Goal: Task Accomplishment & Management: Complete application form

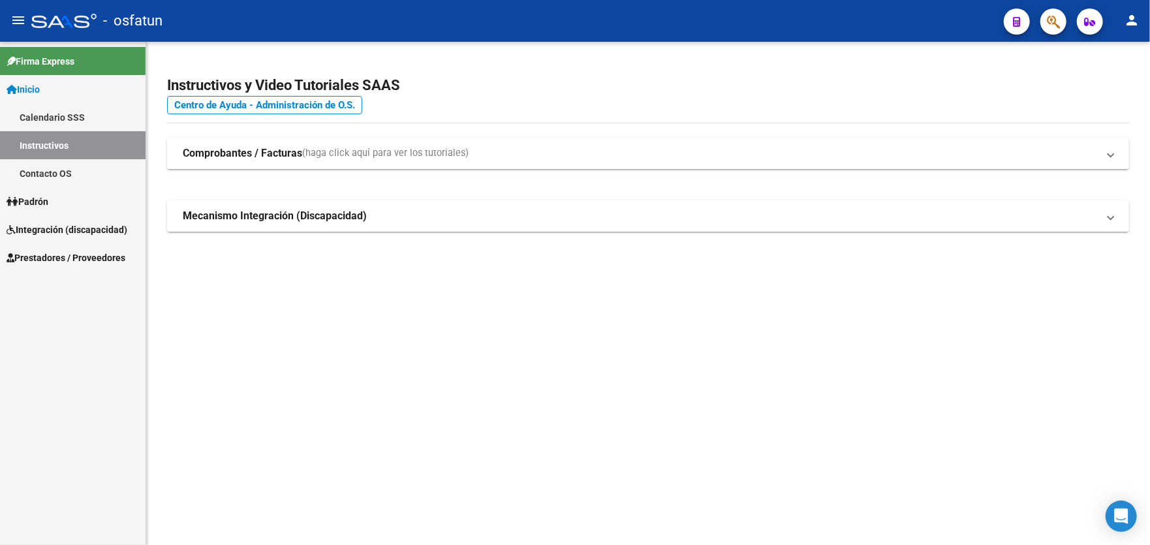
click at [46, 259] on span "Prestadores / Proveedores" at bounding box center [66, 258] width 119 height 14
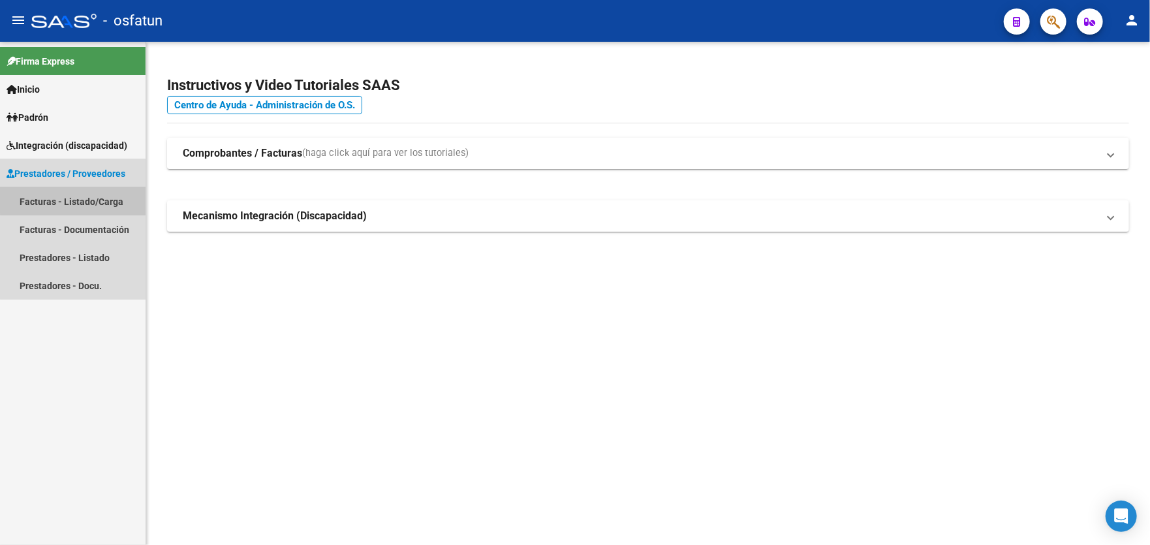
click at [76, 199] on link "Facturas - Listado/Carga" at bounding box center [73, 201] width 146 height 28
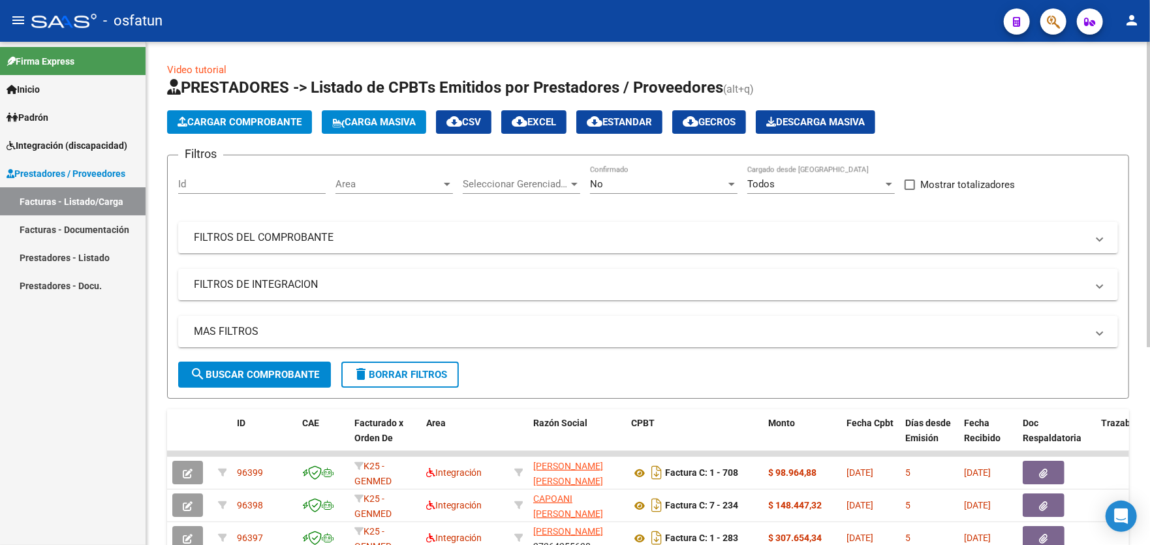
click at [232, 126] on span "Cargar Comprobante" at bounding box center [240, 122] width 124 height 12
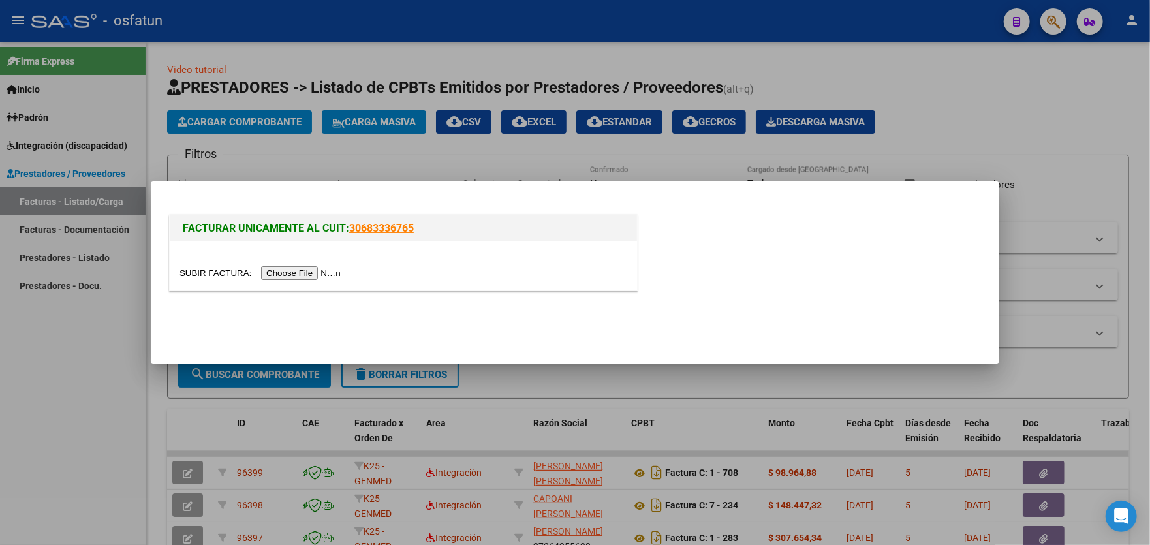
click at [289, 273] on input "file" at bounding box center [261, 273] width 165 height 14
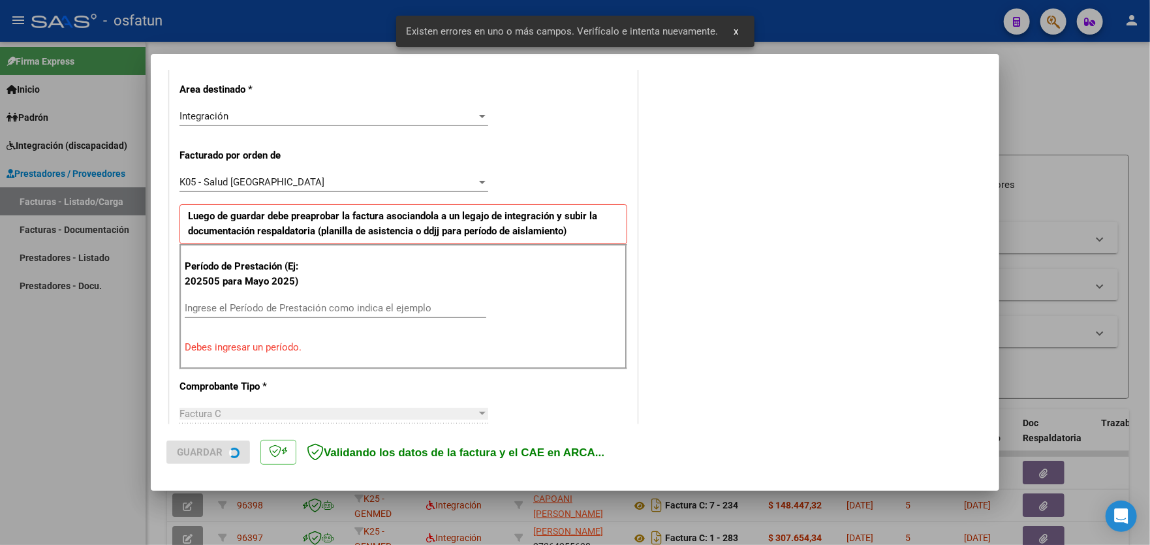
scroll to position [342, 0]
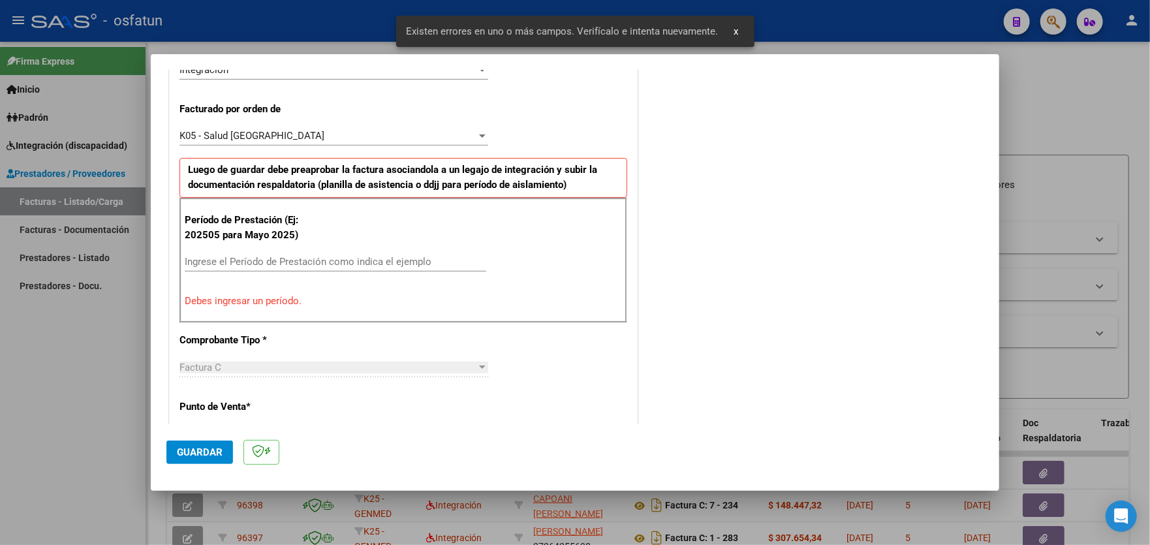
click at [314, 256] on input "Ingrese el Período de Prestación como indica el ejemplo" at bounding box center [336, 262] width 302 height 12
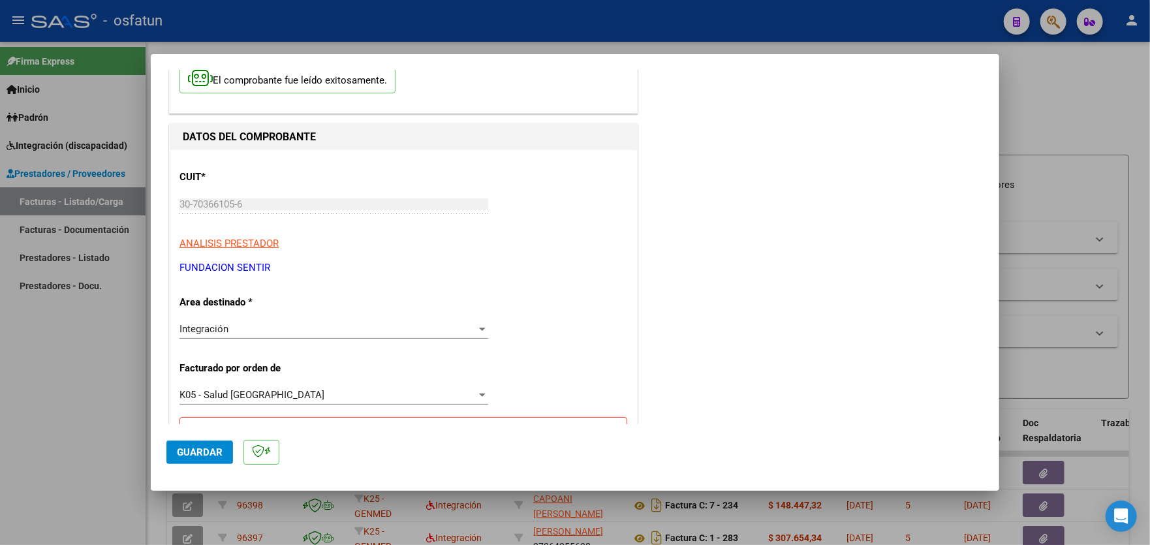
scroll to position [81, 0]
type input "202509"
click at [467, 328] on div "Integración" at bounding box center [327, 331] width 297 height 12
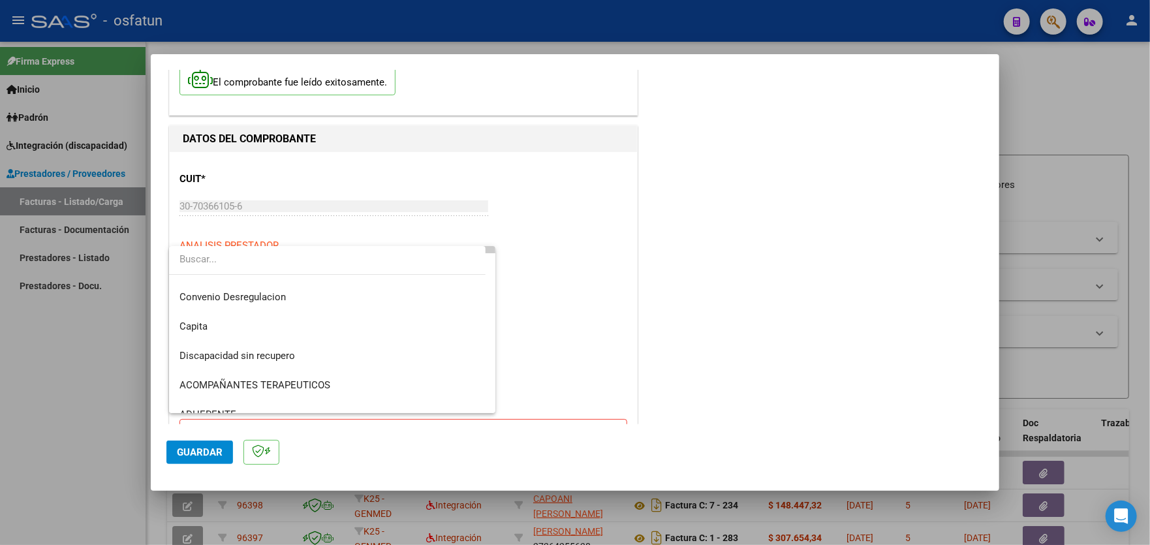
scroll to position [84, 0]
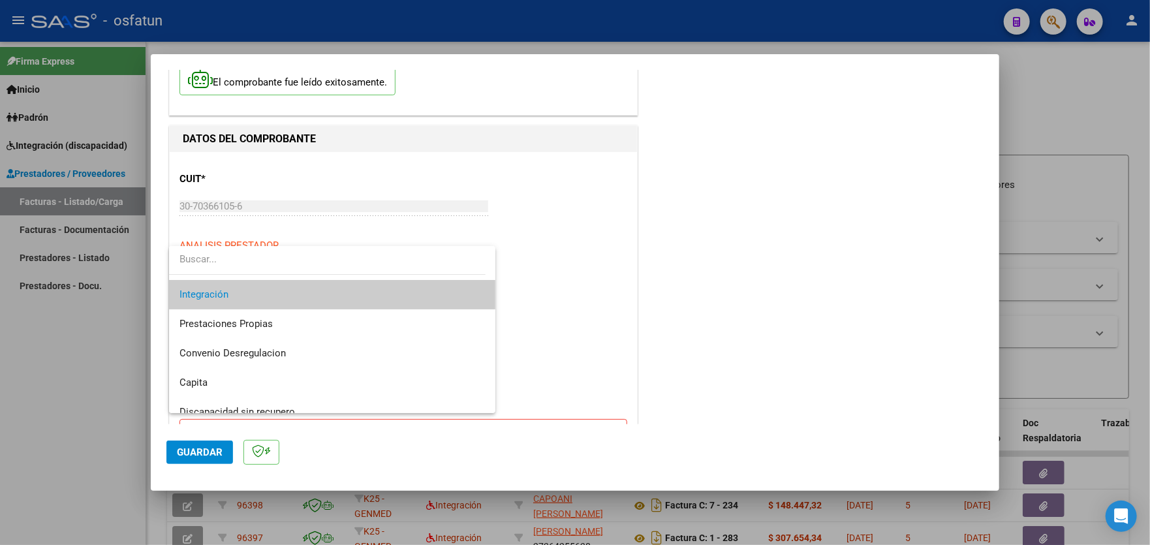
click at [288, 295] on span "Integración" at bounding box center [331, 294] width 305 height 29
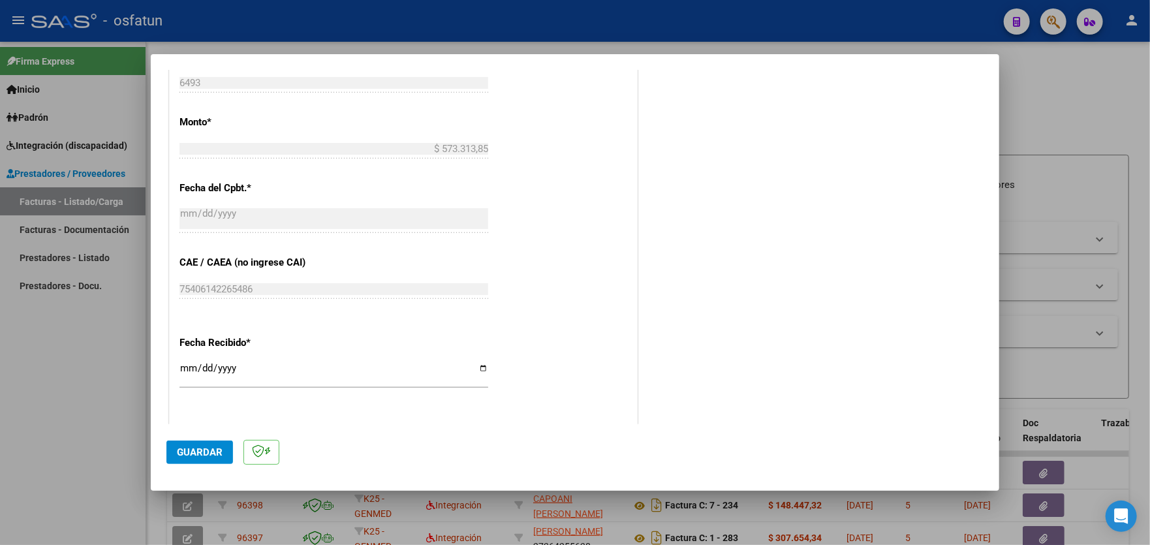
scroll to position [734, 0]
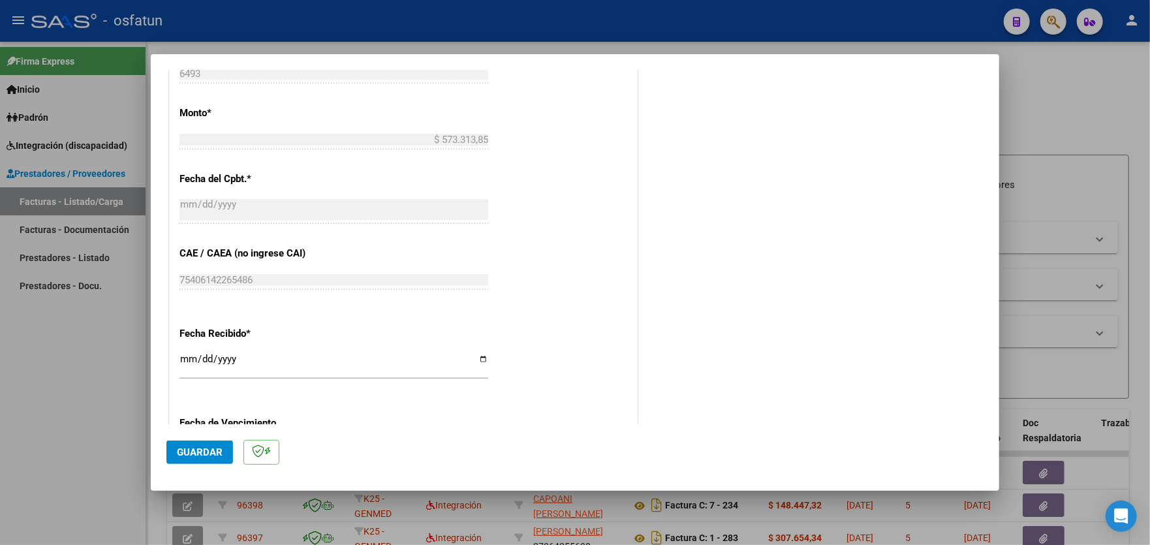
click at [50, 356] on div at bounding box center [575, 272] width 1150 height 545
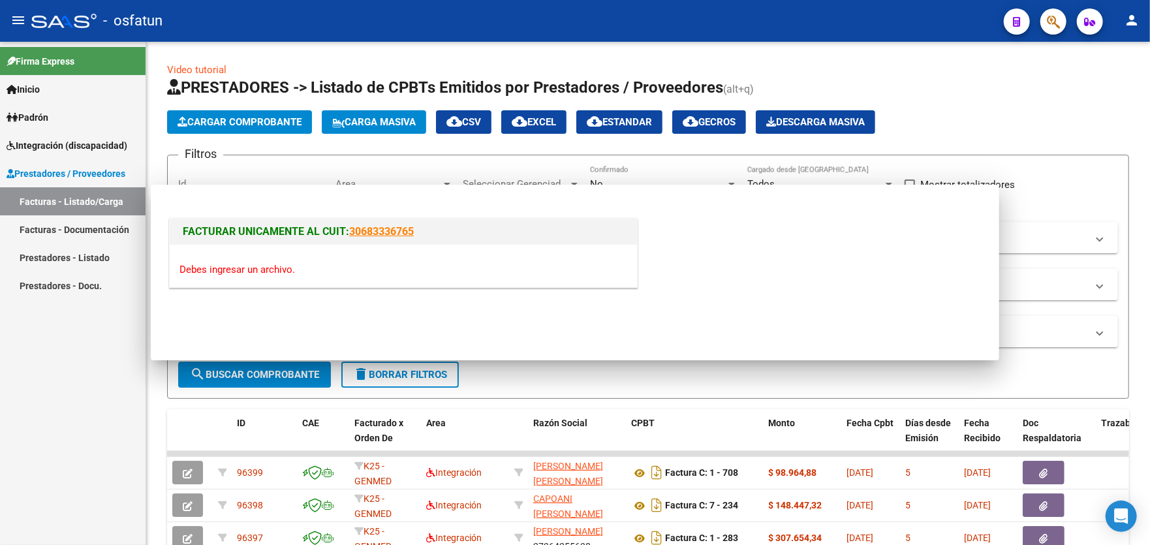
scroll to position [0, 0]
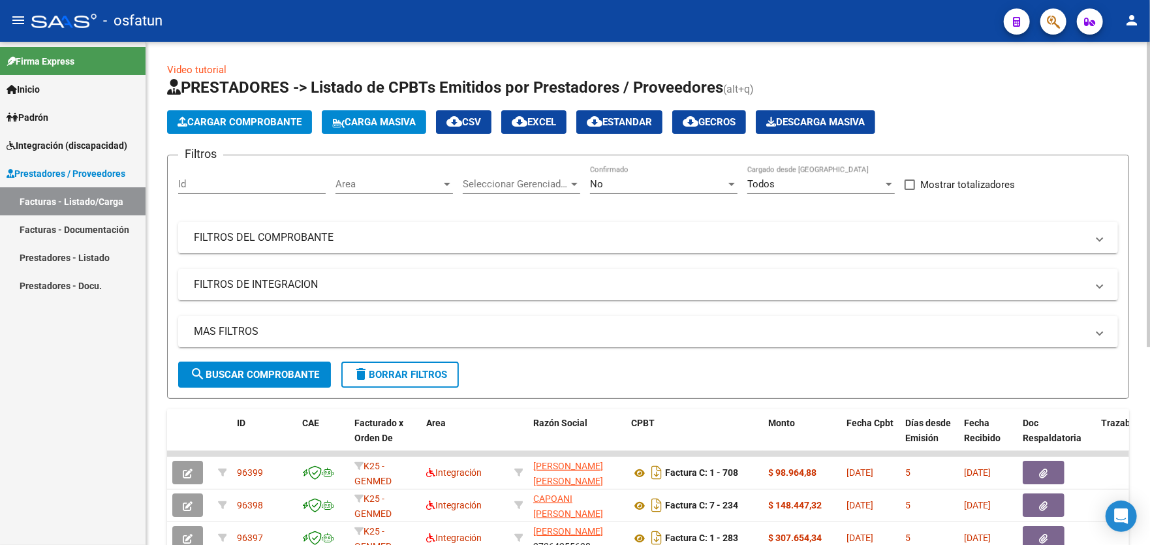
click at [249, 122] on span "Cargar Comprobante" at bounding box center [240, 122] width 124 height 12
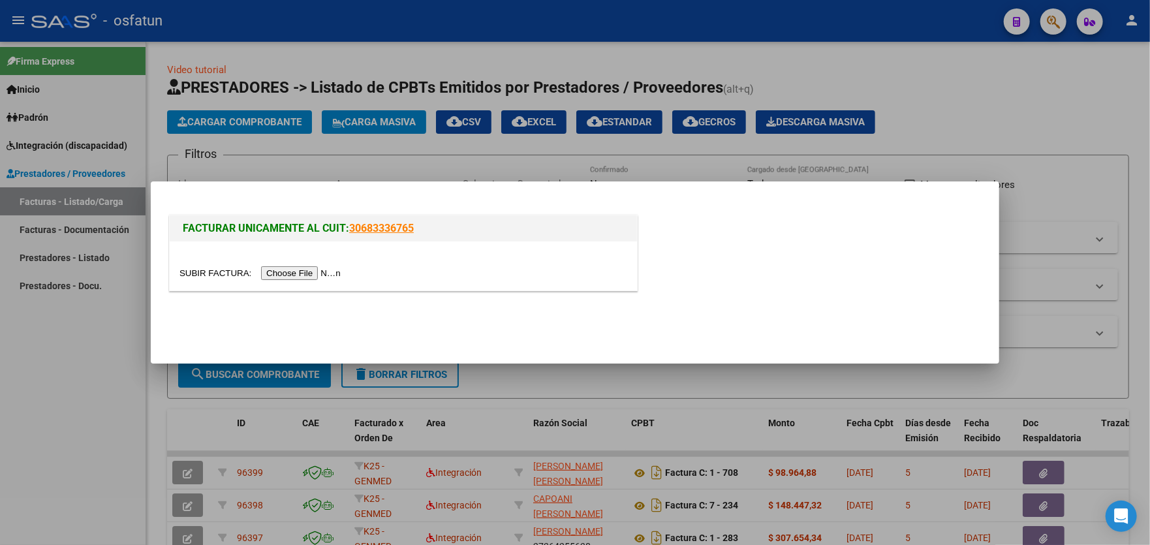
click at [305, 273] on input "file" at bounding box center [261, 273] width 165 height 14
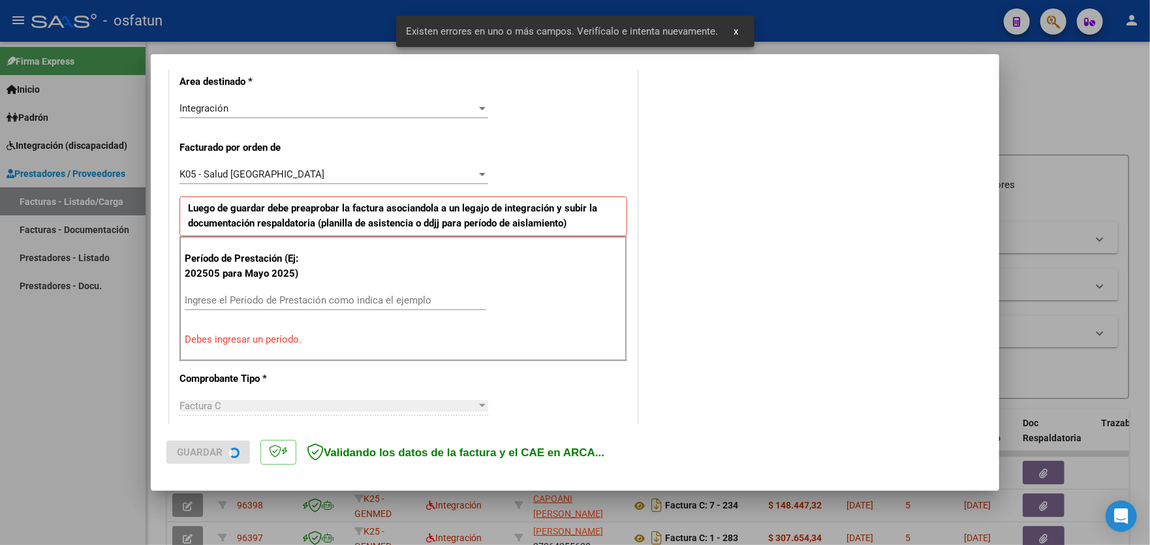
scroll to position [342, 0]
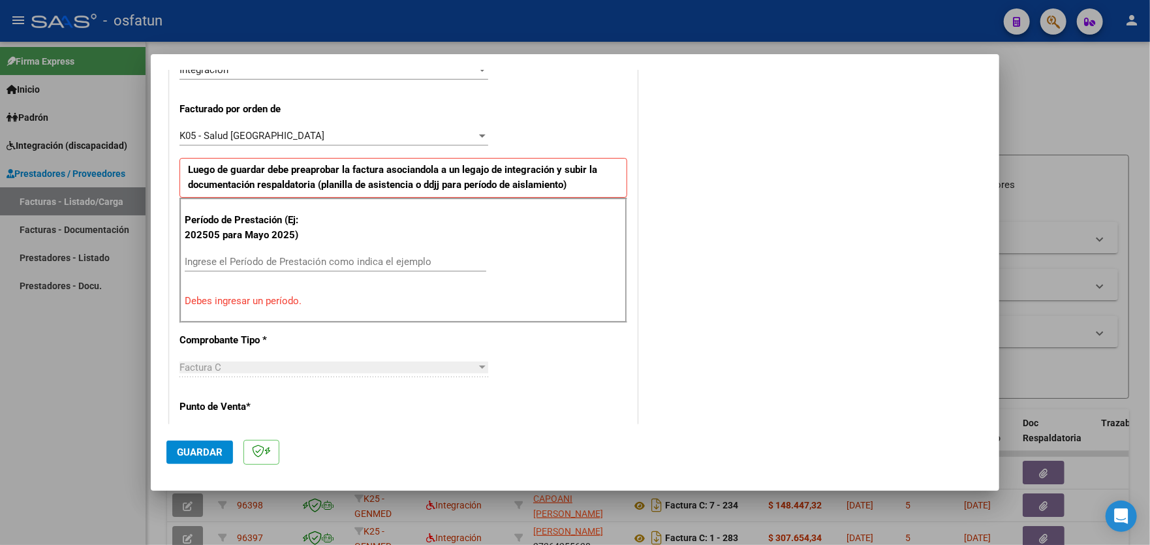
click at [363, 252] on div "Ingrese el Período de Prestación como indica el ejemplo" at bounding box center [336, 262] width 302 height 20
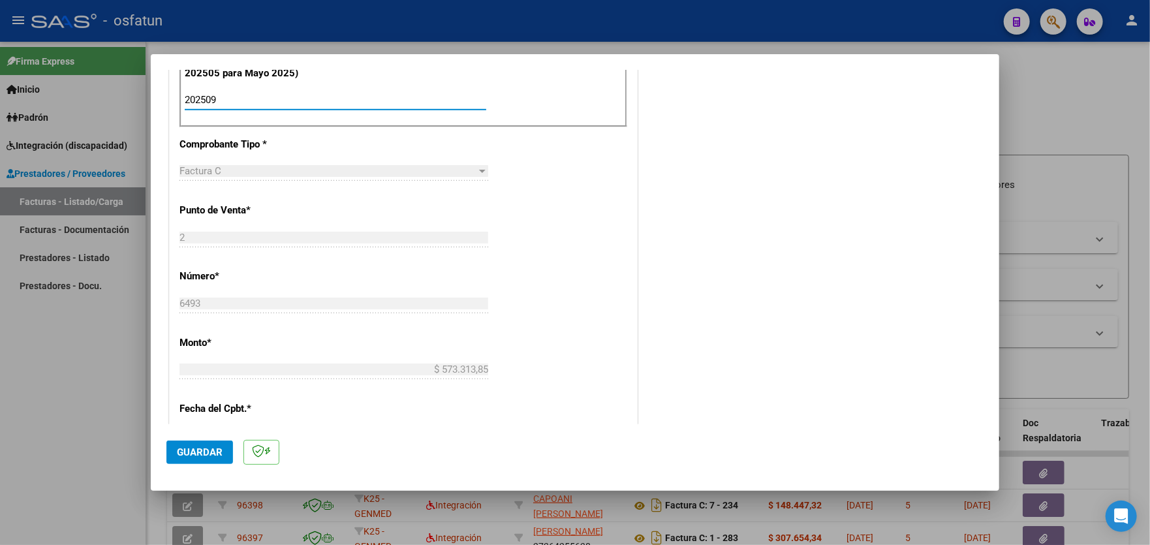
scroll to position [538, 0]
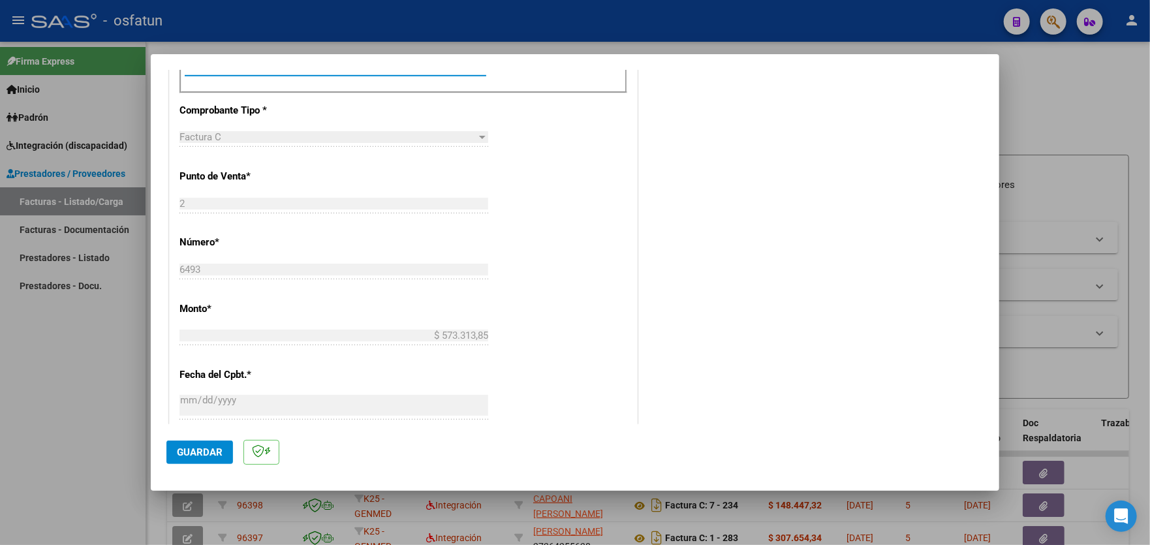
type input "202509"
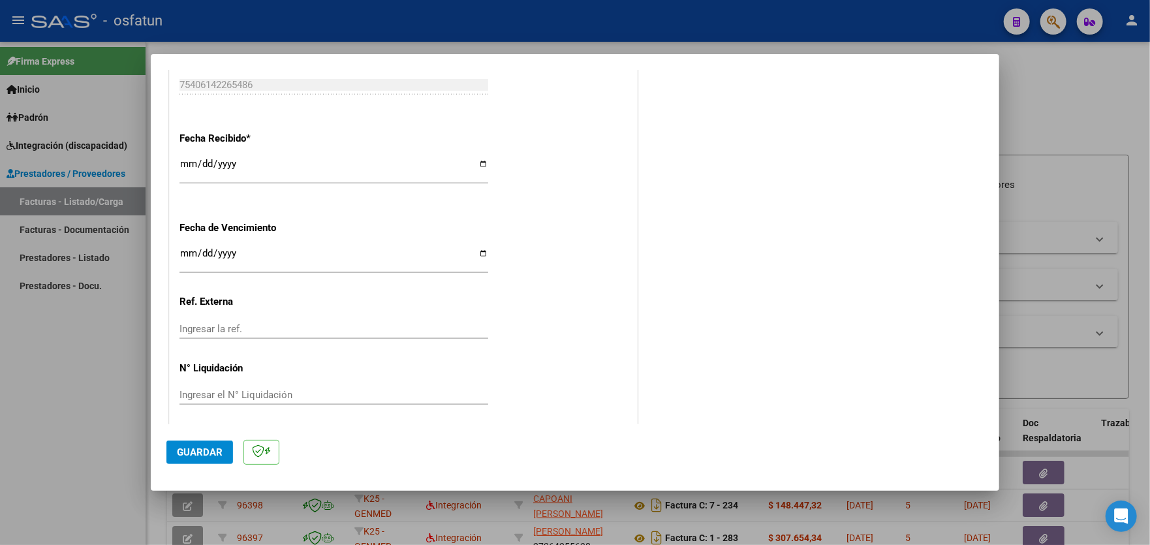
scroll to position [933, 0]
click at [204, 450] on span "Guardar" at bounding box center [200, 452] width 46 height 12
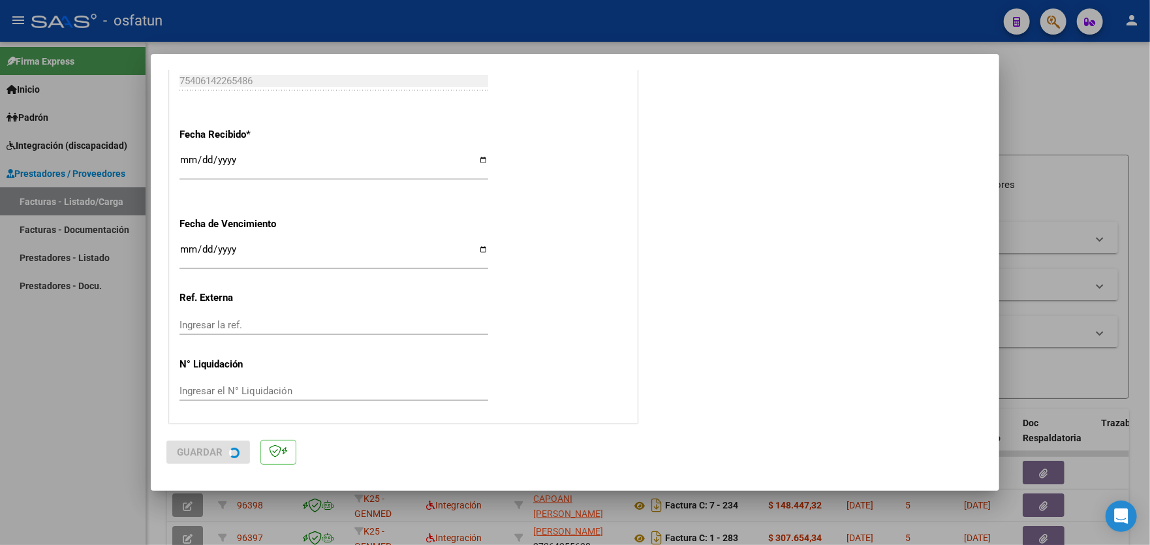
scroll to position [0, 0]
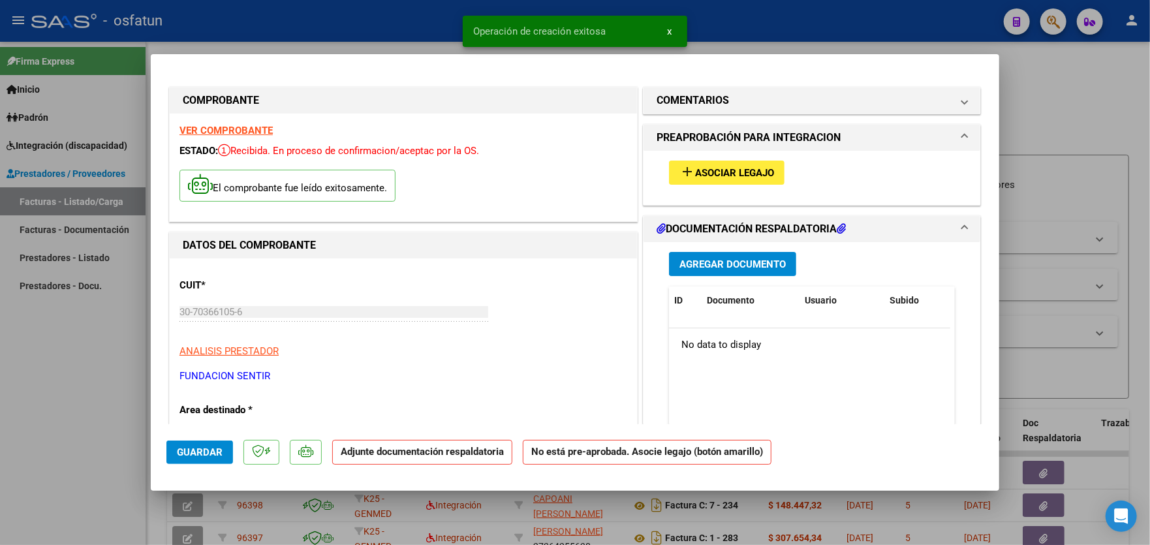
click at [728, 172] on span "Asociar Legajo" at bounding box center [734, 173] width 79 height 12
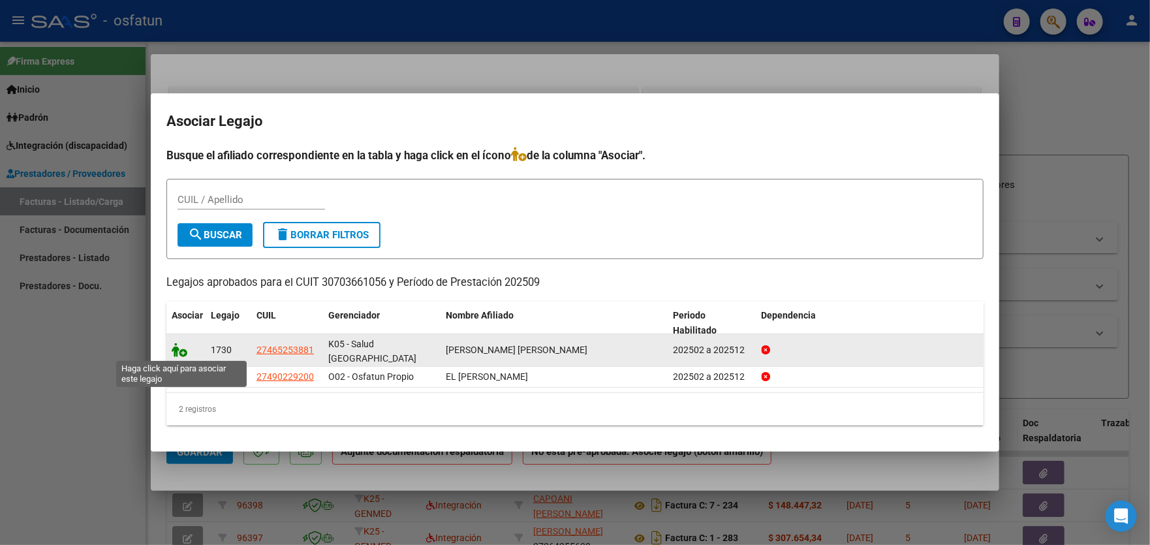
click at [181, 354] on icon at bounding box center [180, 350] width 16 height 14
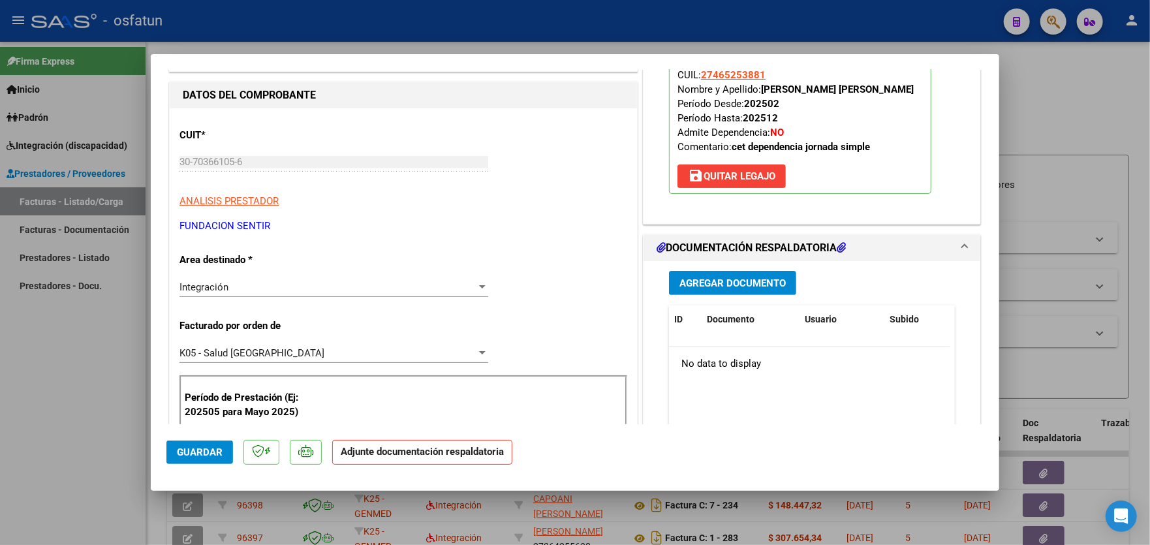
scroll to position [196, 0]
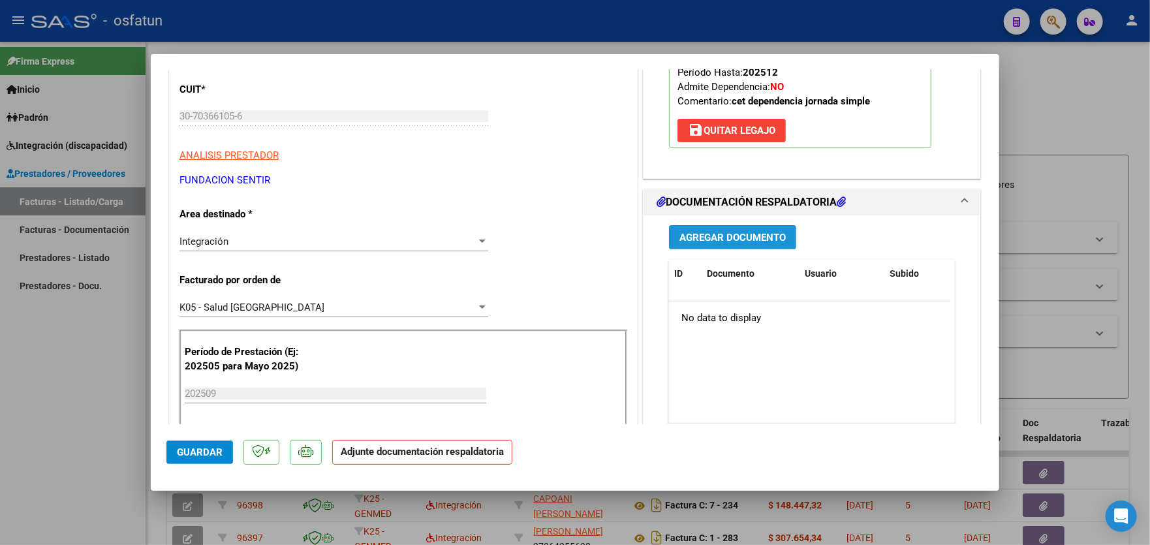
click at [743, 232] on span "Agregar Documento" at bounding box center [732, 238] width 106 height 12
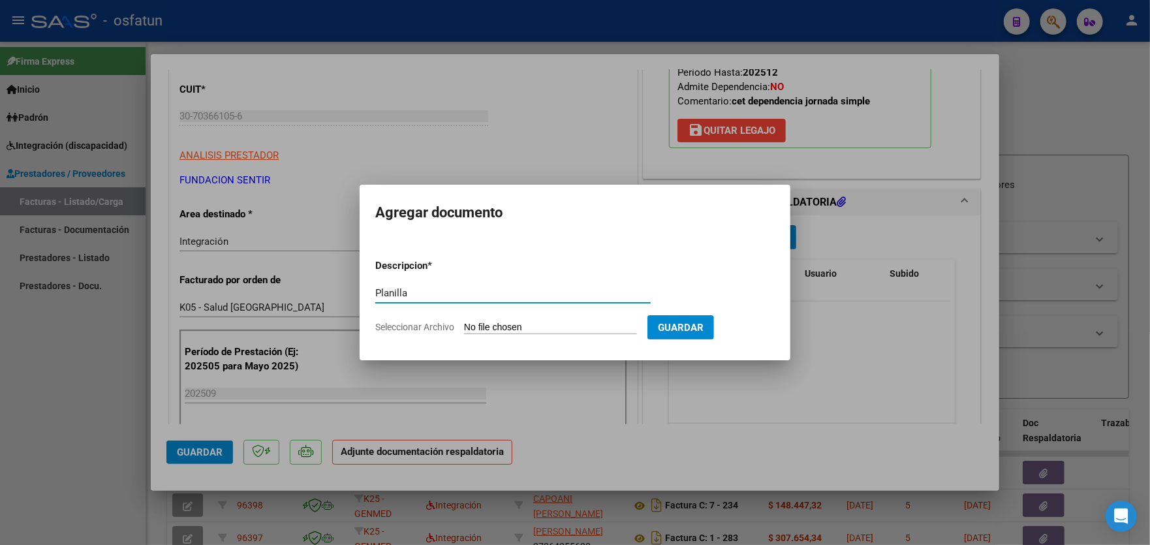
type input "Planilla"
click at [539, 327] on input "Seleccionar Archivo" at bounding box center [550, 328] width 173 height 12
type input "C:\fakepath\PLANILLA PRESTACIONAL - [PERSON_NAME]- [DATE].pdf"
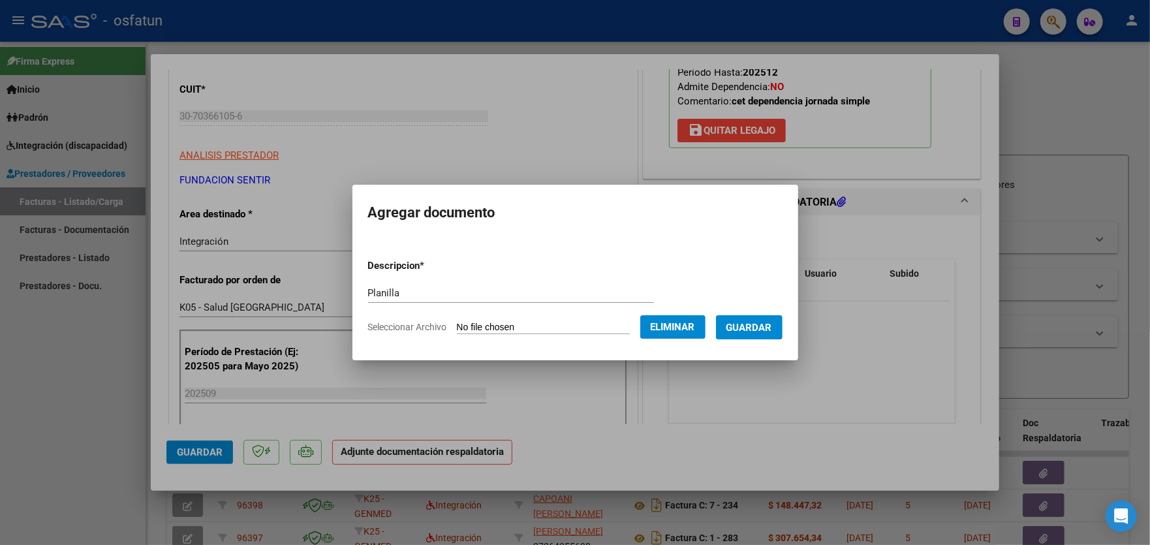
click at [439, 290] on input "Planilla" at bounding box center [511, 293] width 286 height 12
type input "Planilla 2025 09"
click at [767, 327] on span "Guardar" at bounding box center [749, 328] width 46 height 12
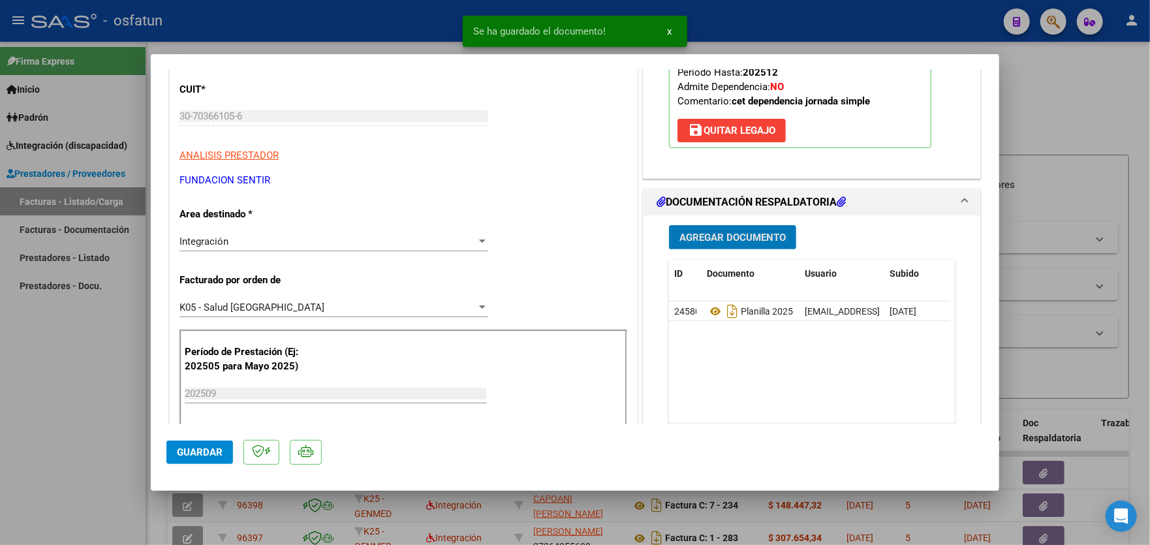
click at [732, 236] on span "Agregar Documento" at bounding box center [732, 238] width 106 height 12
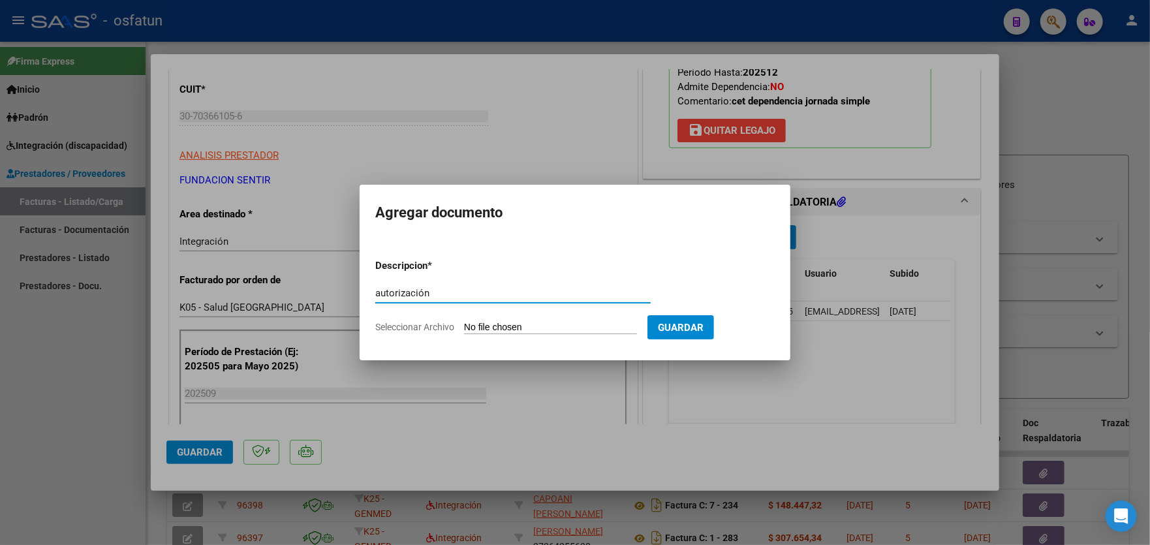
type input "autorización"
click at [565, 326] on input "Seleccionar Archivo" at bounding box center [550, 328] width 173 height 12
type input "C:\fakepath\AUTORIZACION-[PERSON_NAME] CET CON DEP..pdf"
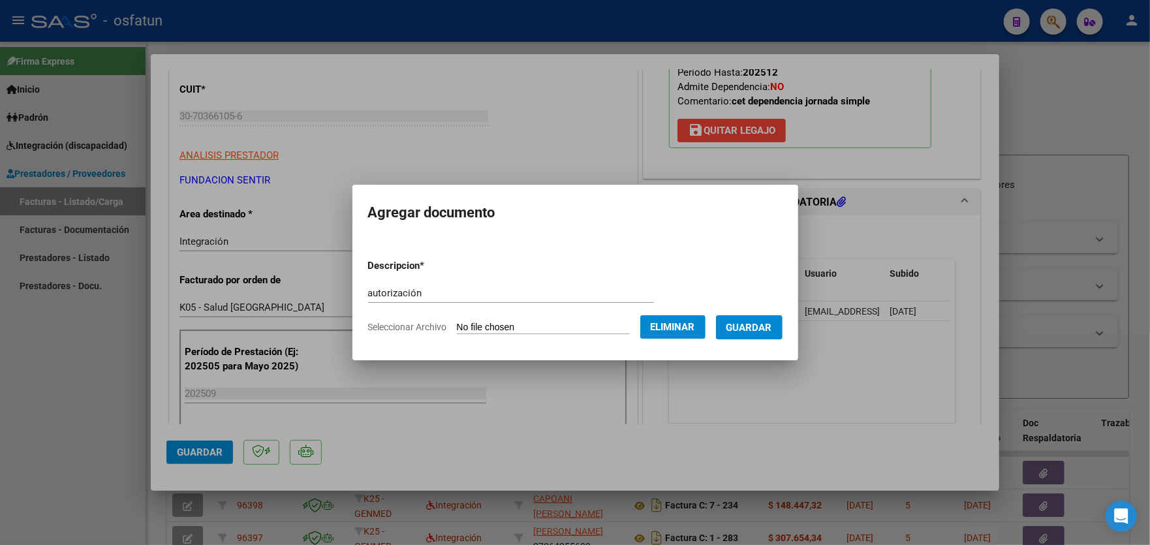
click at [757, 325] on span "Guardar" at bounding box center [749, 328] width 46 height 12
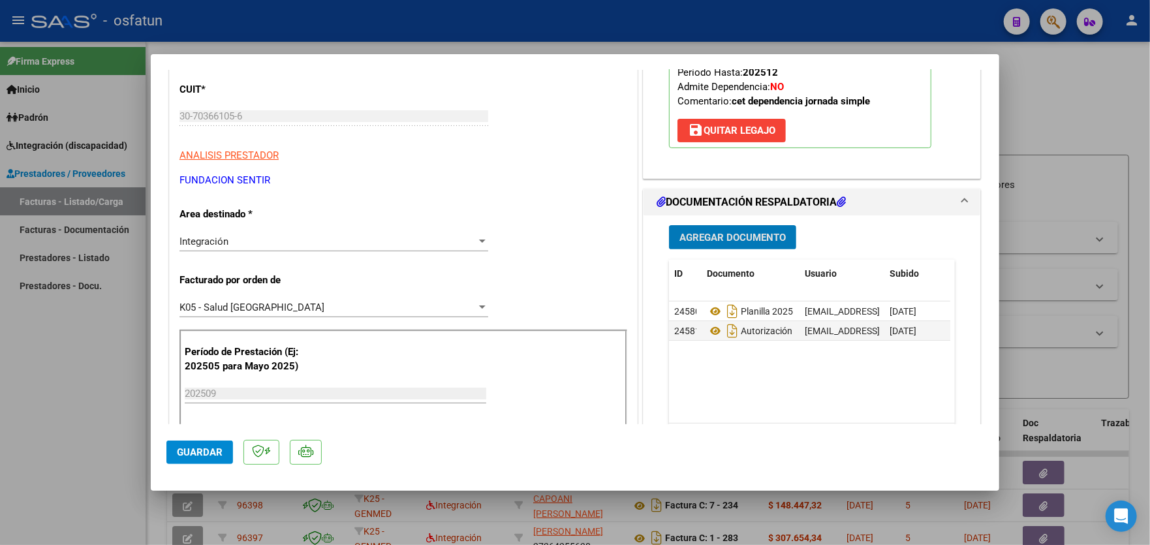
click at [189, 448] on span "Guardar" at bounding box center [200, 452] width 46 height 12
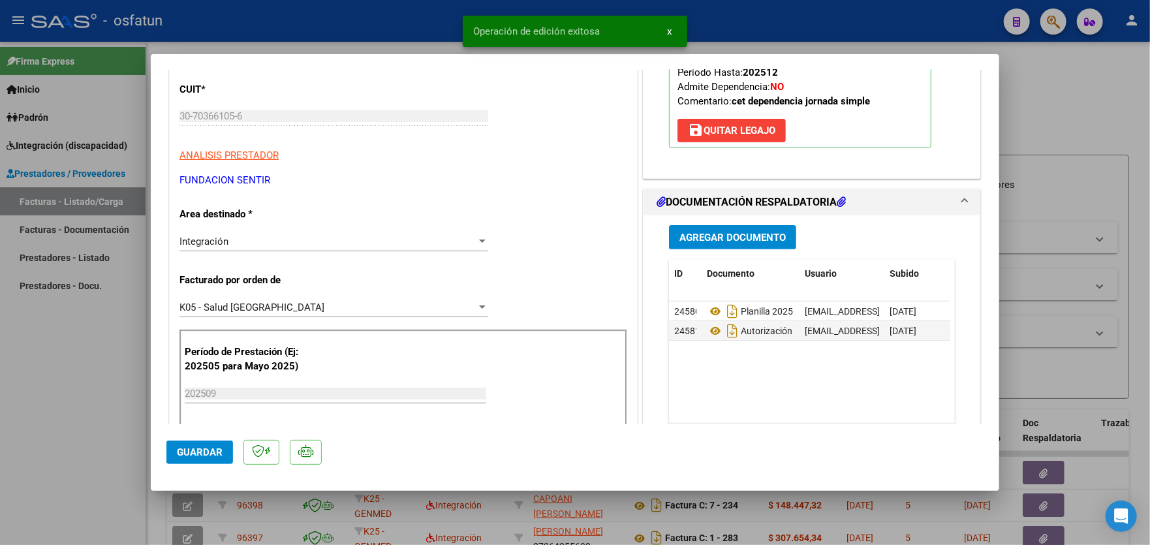
click at [52, 382] on div at bounding box center [575, 272] width 1150 height 545
type input "$ 0,00"
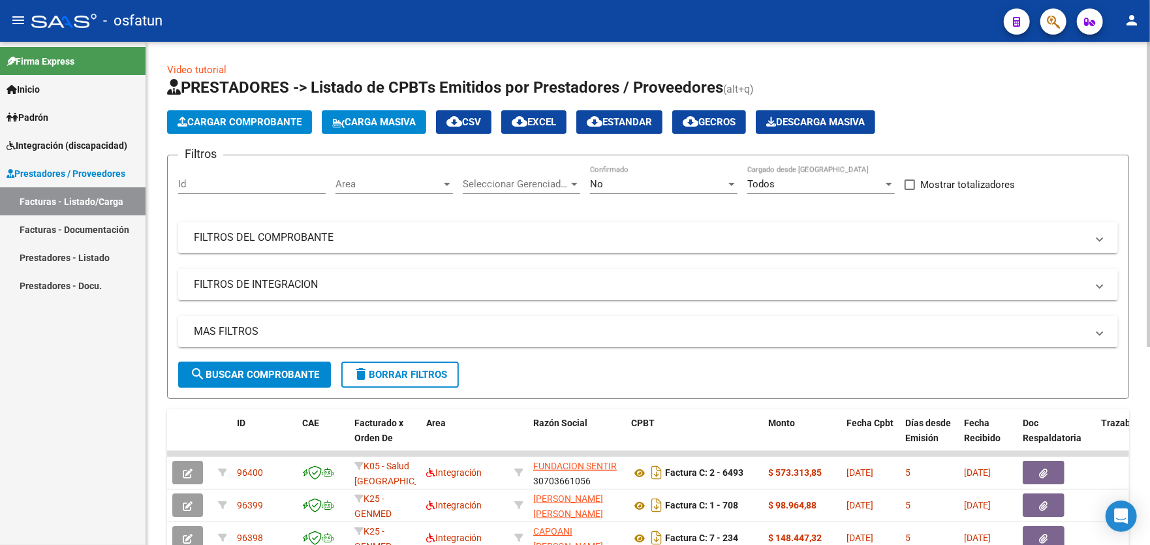
click at [215, 121] on span "Cargar Comprobante" at bounding box center [240, 122] width 124 height 12
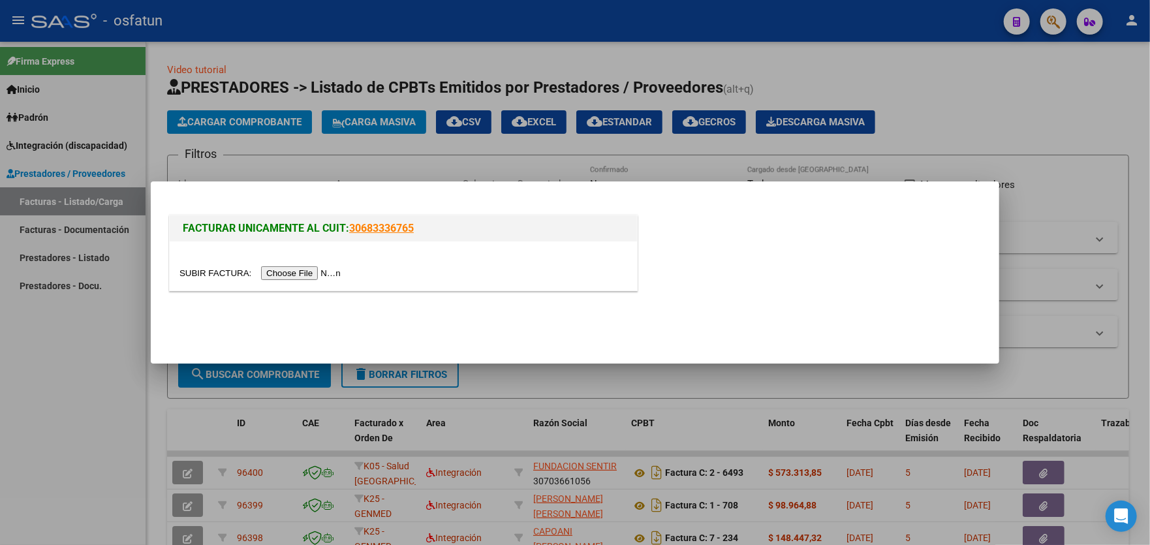
click at [309, 273] on input "file" at bounding box center [261, 273] width 165 height 14
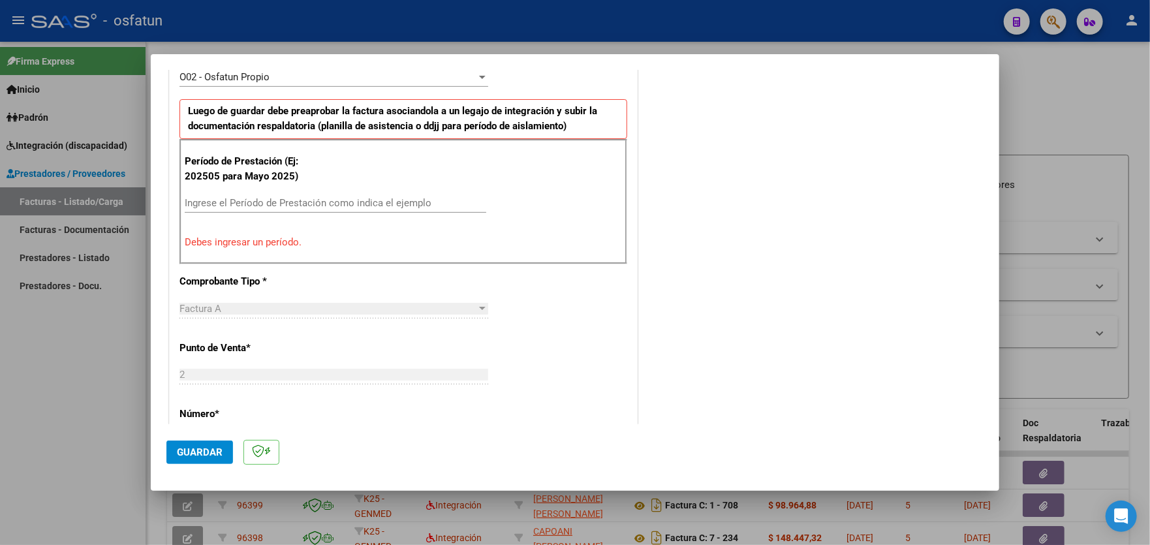
scroll to position [407, 0]
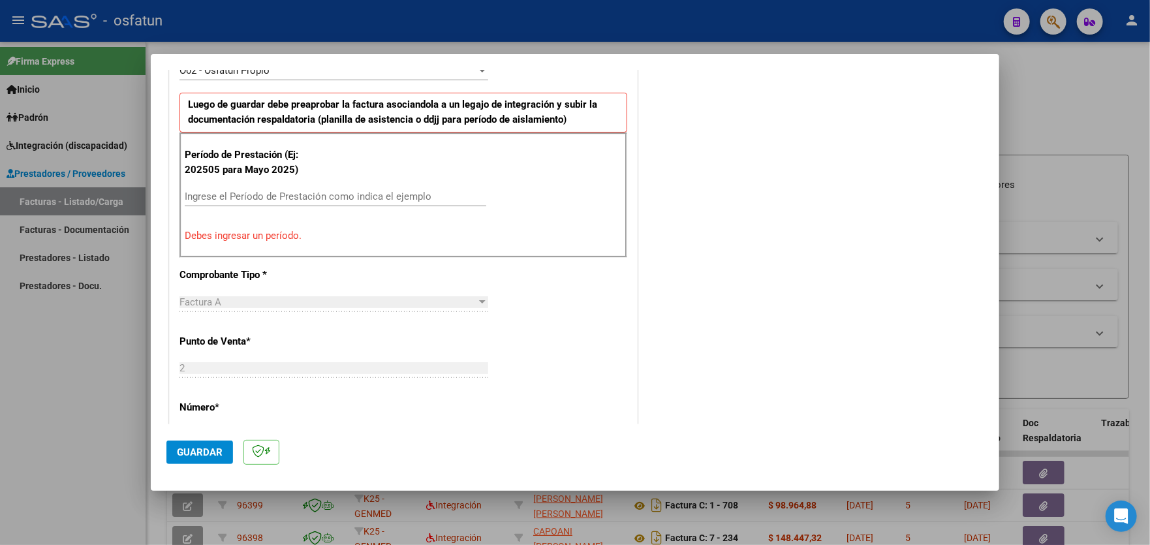
click at [333, 195] on input "Ingrese el Período de Prestación como indica el ejemplo" at bounding box center [336, 197] width 302 height 12
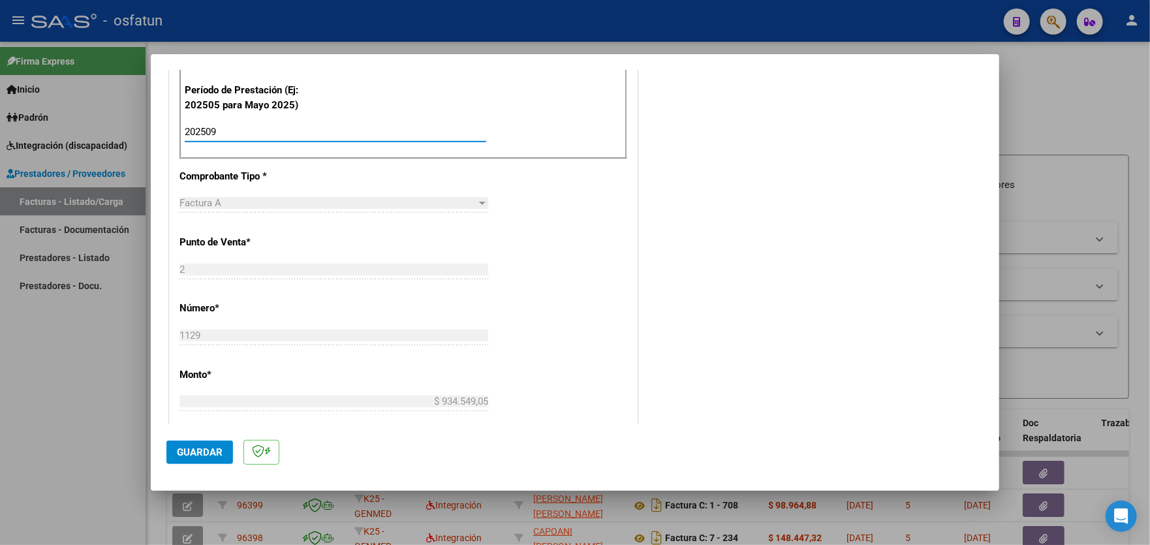
scroll to position [472, 0]
type input "202509"
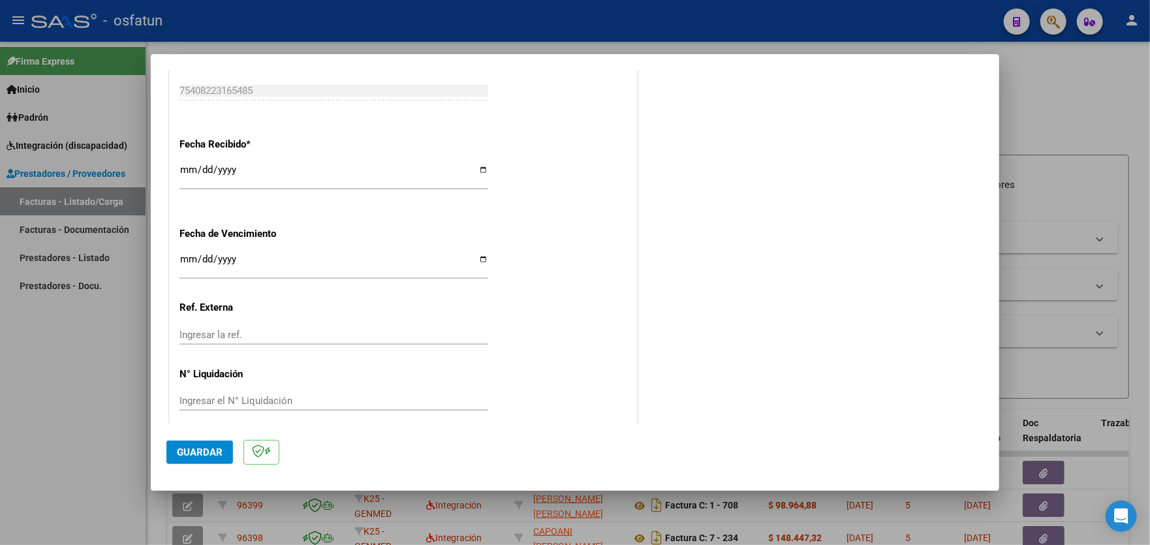
scroll to position [933, 0]
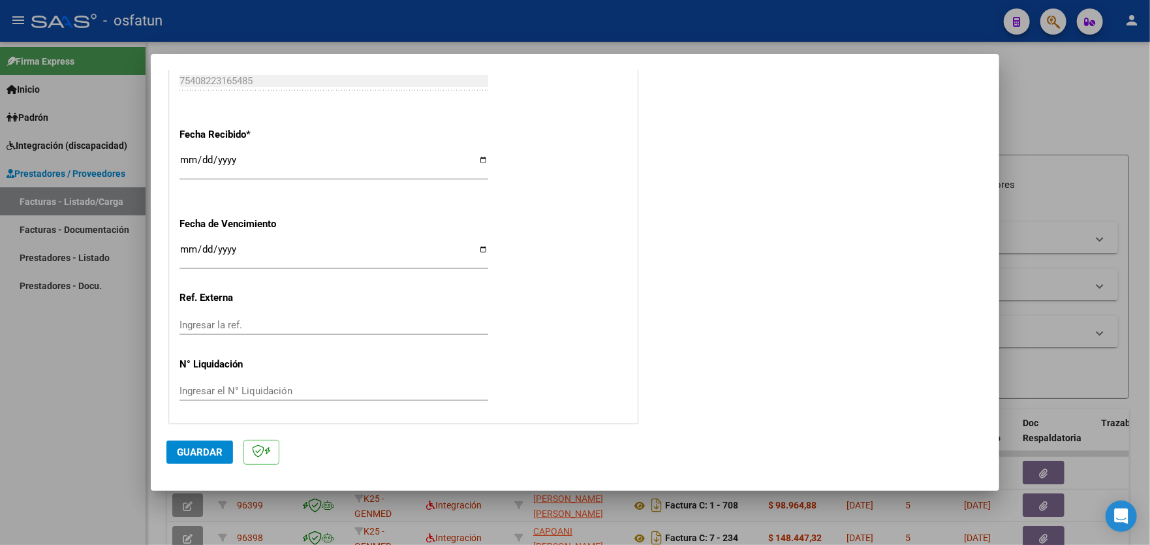
click at [193, 449] on span "Guardar" at bounding box center [200, 452] width 46 height 12
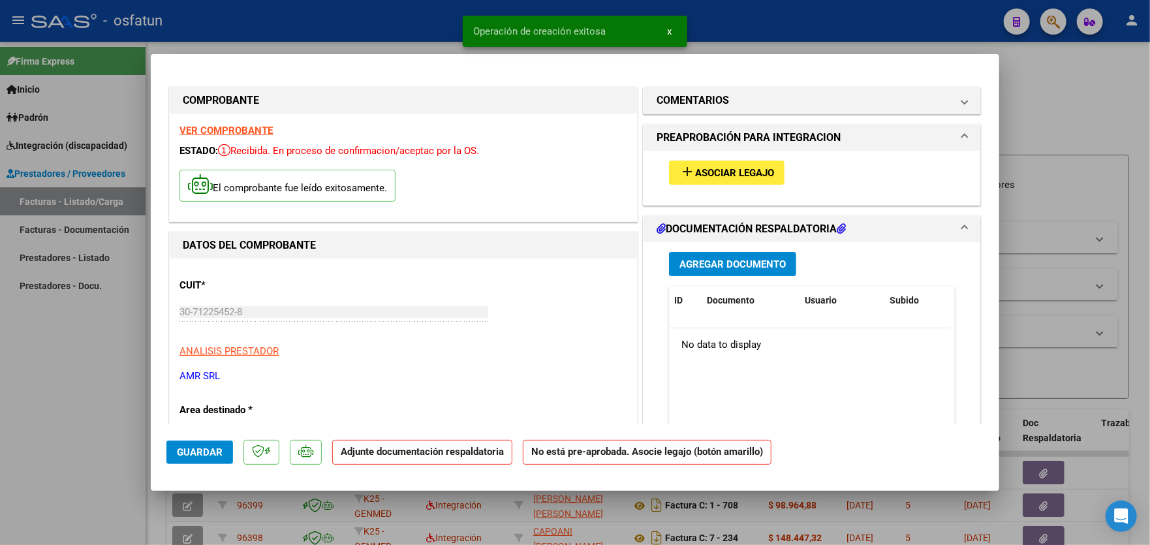
click at [718, 174] on span "Asociar Legajo" at bounding box center [734, 173] width 79 height 12
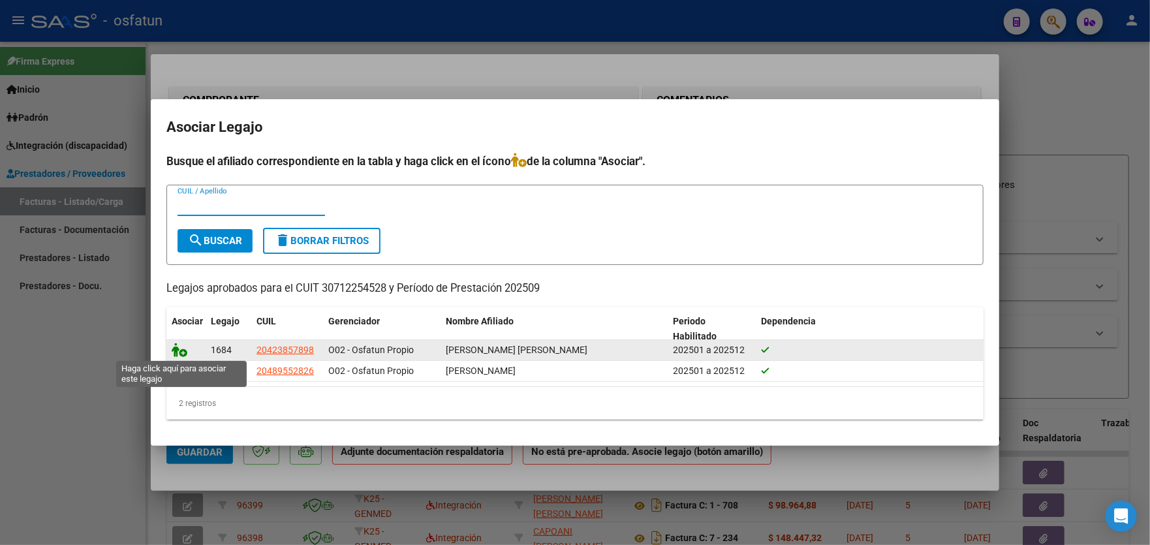
click at [183, 351] on icon at bounding box center [180, 350] width 16 height 14
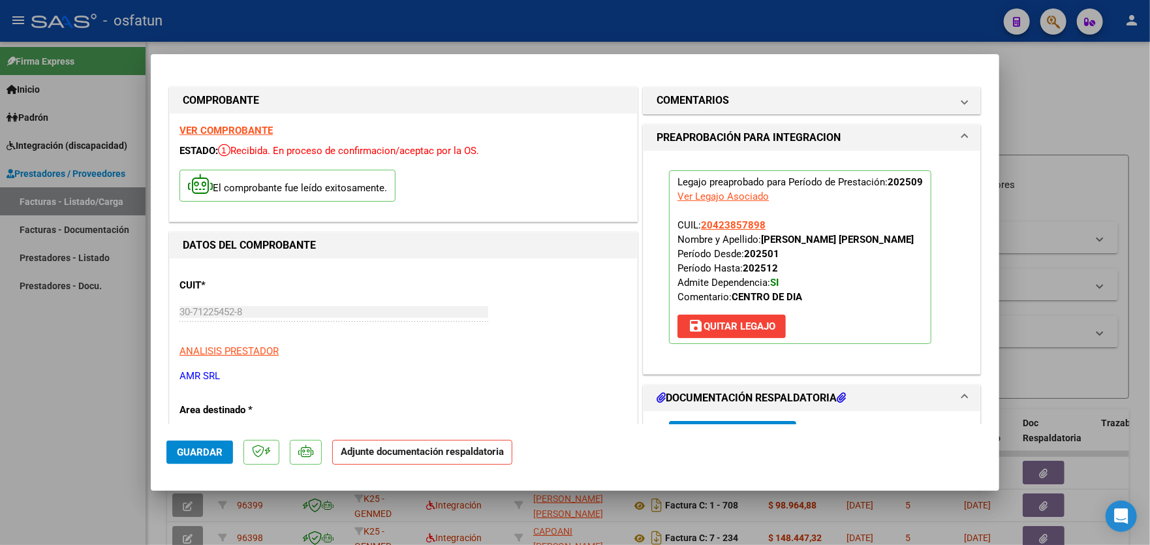
click at [643, 187] on div "Legajo preaprobado para Período de Prestación: 202509 Ver Legajo Asociado CUIL:…" at bounding box center [811, 262] width 337 height 223
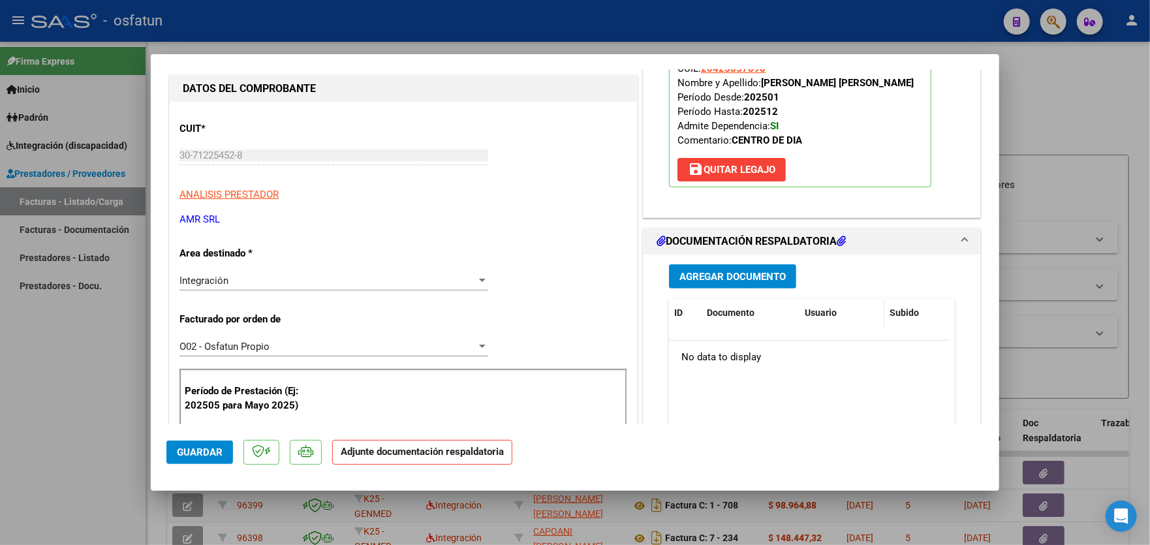
scroll to position [261, 0]
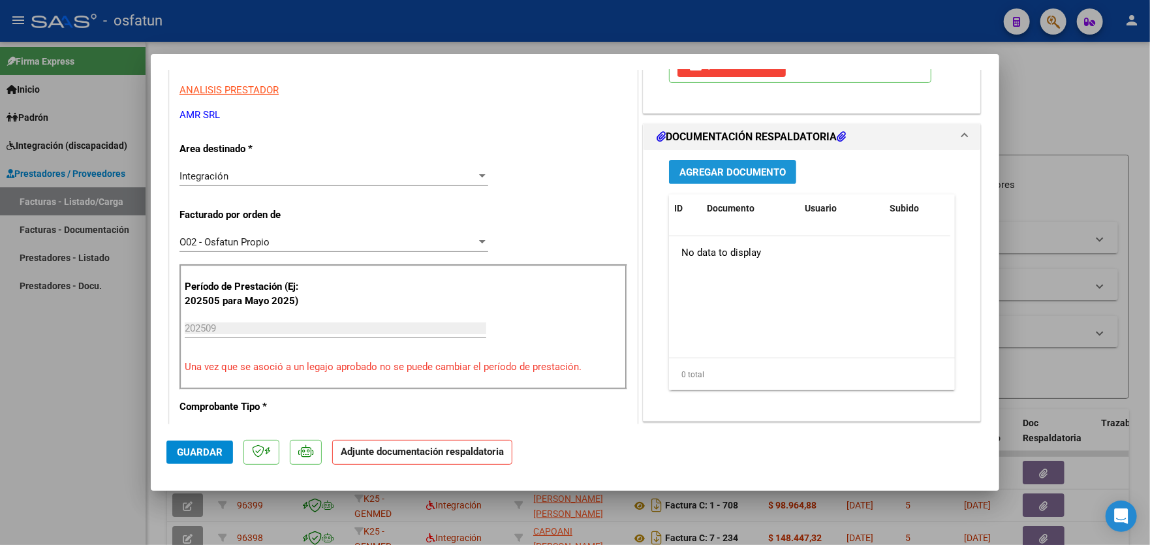
click at [752, 167] on span "Agregar Documento" at bounding box center [732, 172] width 106 height 12
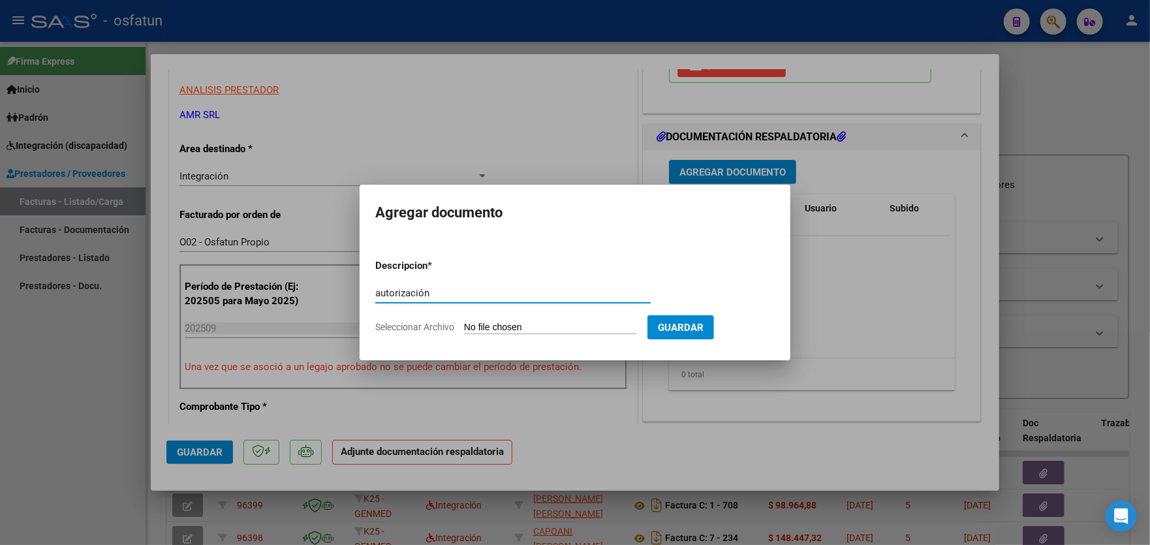
type input "autorización"
click at [565, 325] on input "Seleccionar Archivo" at bounding box center [550, 328] width 173 height 12
type input "C:\fakepath\order_3298888.pdf"
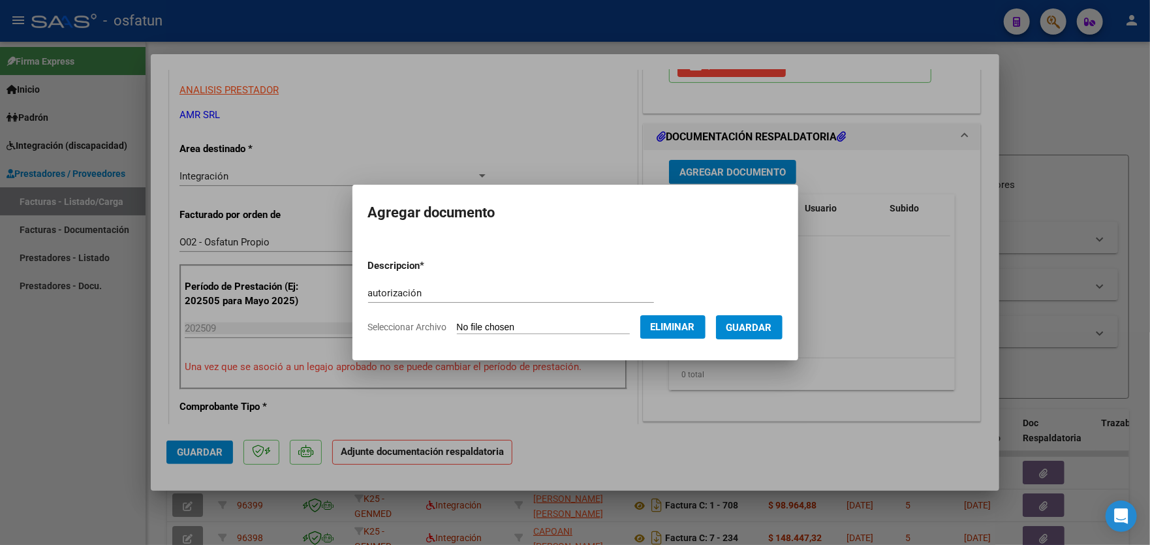
click at [754, 326] on span "Guardar" at bounding box center [749, 328] width 46 height 12
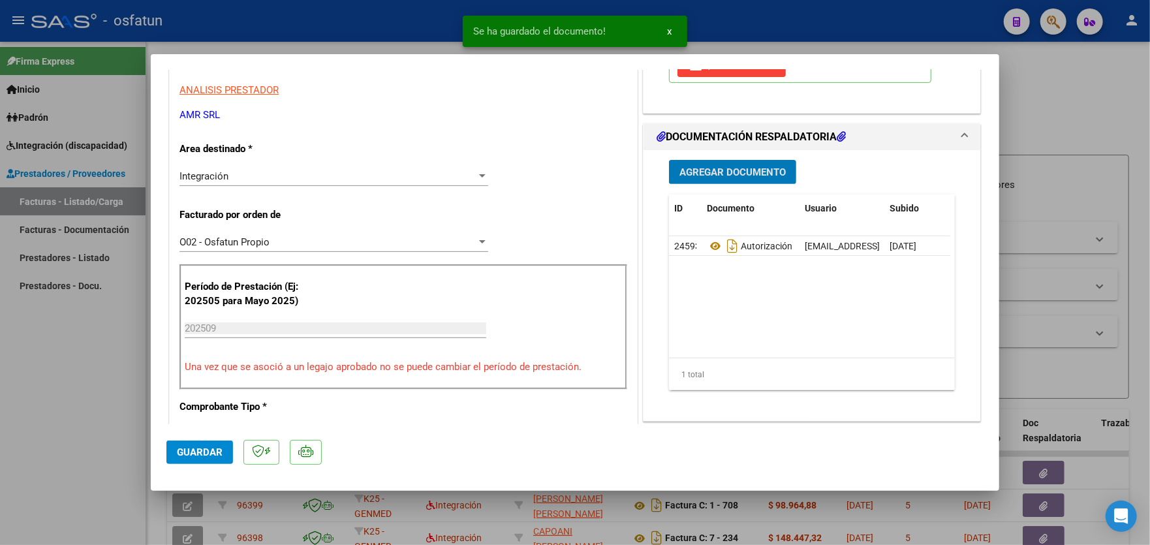
click at [722, 171] on span "Agregar Documento" at bounding box center [732, 172] width 106 height 12
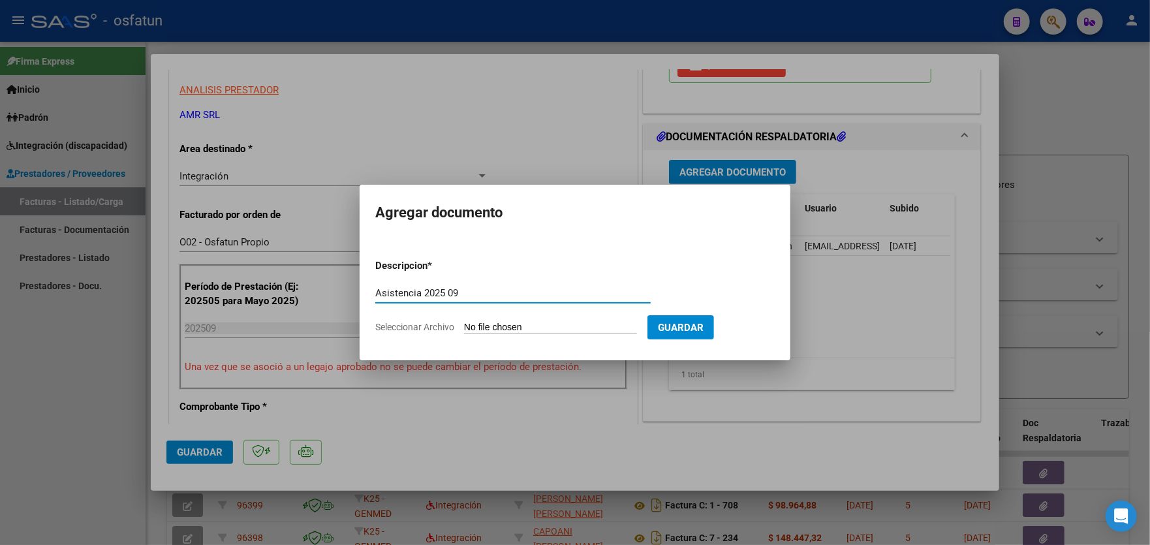
type input "Asistencia 2025 09"
click at [535, 327] on input "Seleccionar Archivo" at bounding box center [550, 328] width 173 height 12
type input "C:\fakepath\Facturacion [DATE] [PERSON_NAME] OSFATUN-6.pdf"
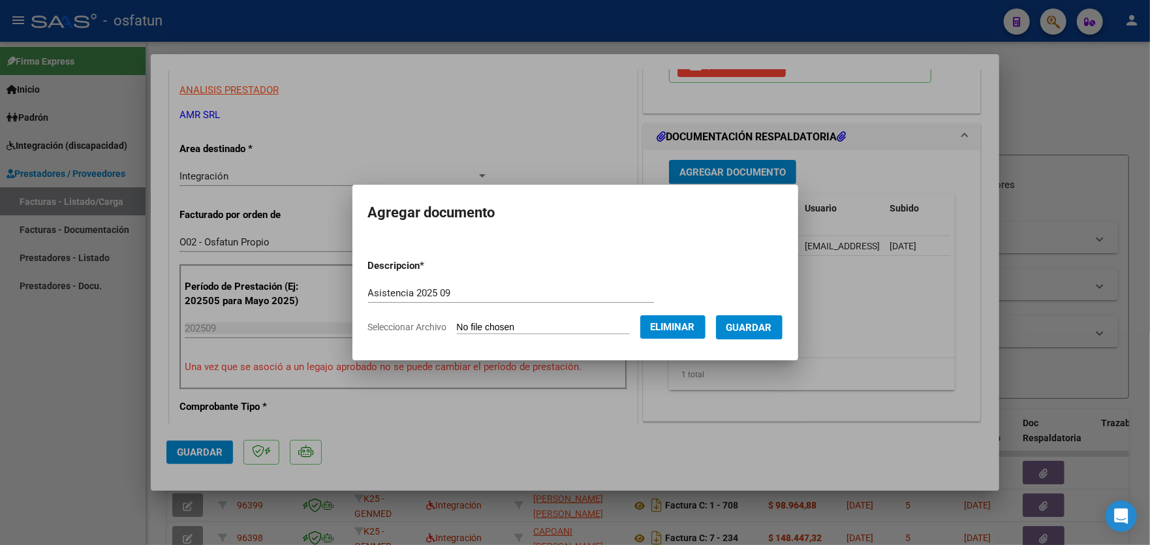
click at [758, 323] on span "Guardar" at bounding box center [749, 328] width 46 height 12
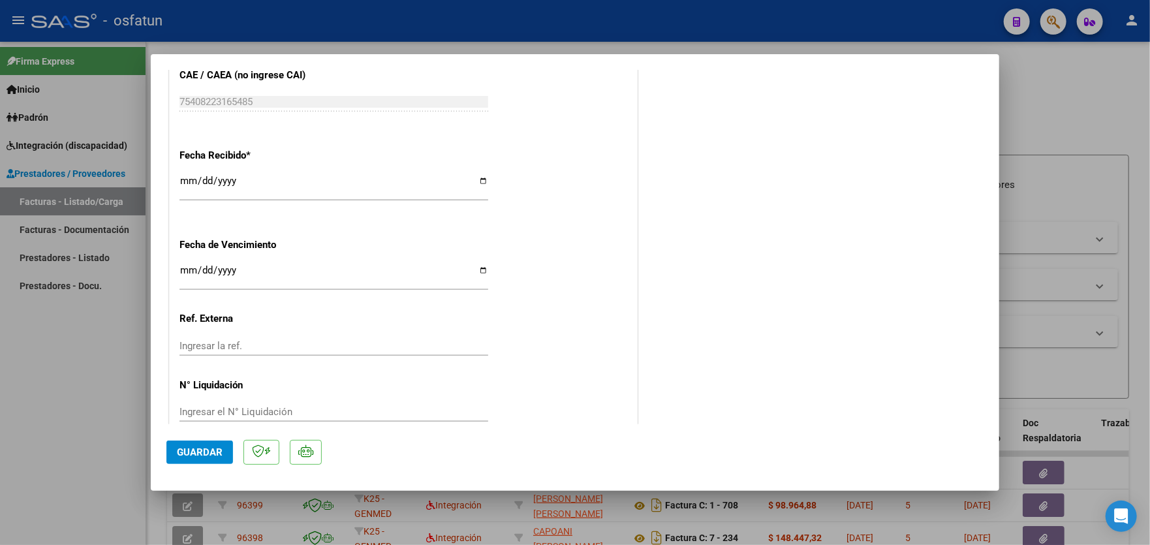
scroll to position [952, 0]
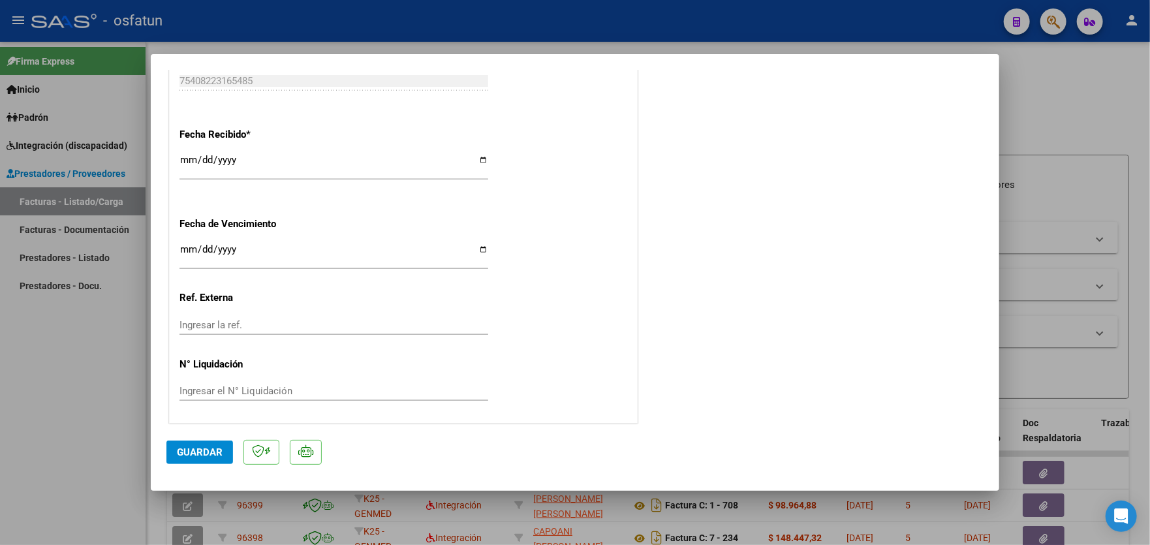
click at [203, 453] on span "Guardar" at bounding box center [200, 452] width 46 height 12
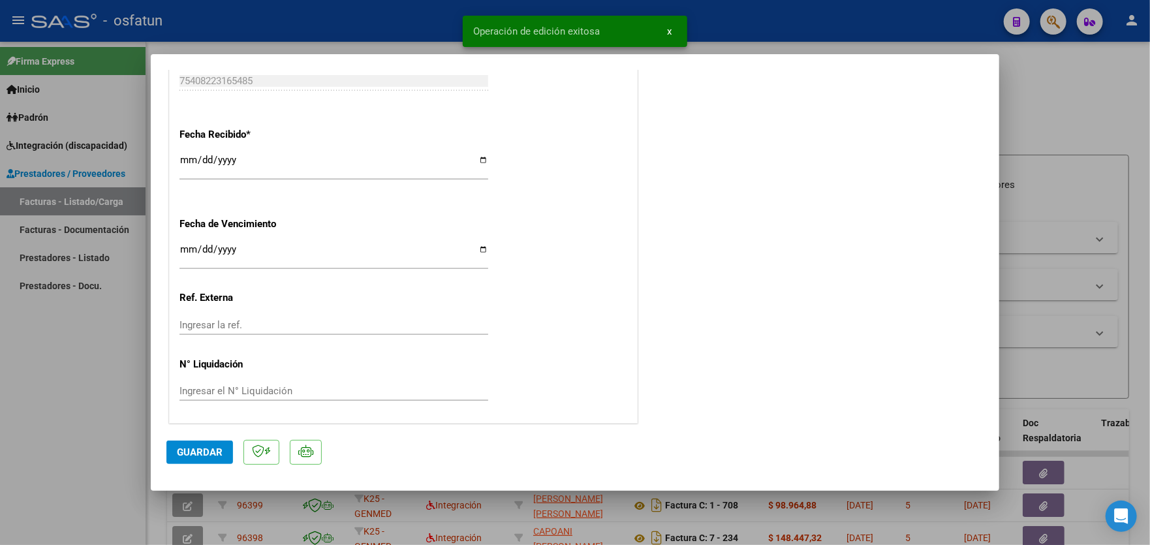
click at [55, 373] on div at bounding box center [575, 272] width 1150 height 545
type input "$ 0,00"
